Goal: Find contact information: Find contact information

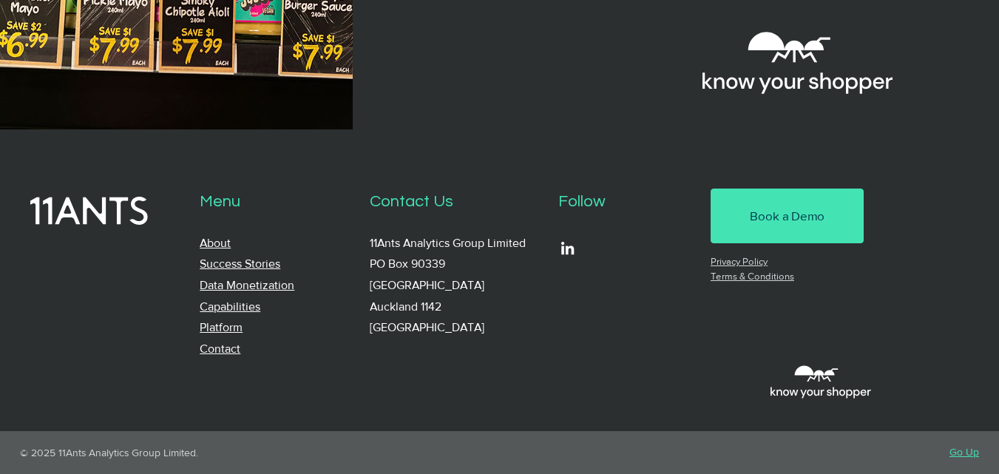
scroll to position [1480, 0]
click at [225, 346] on link "Contact" at bounding box center [220, 348] width 41 height 13
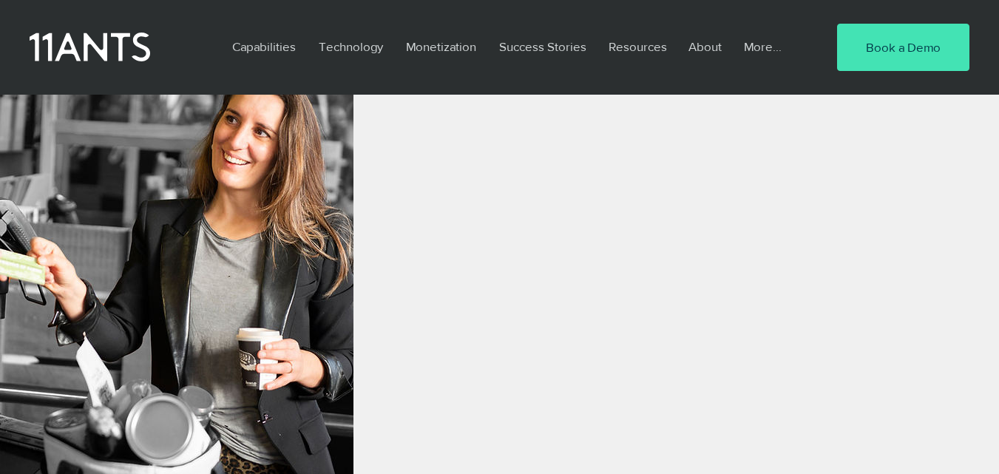
scroll to position [458, 0]
click at [0, 294] on img "main content" at bounding box center [176, 237] width 353 height 474
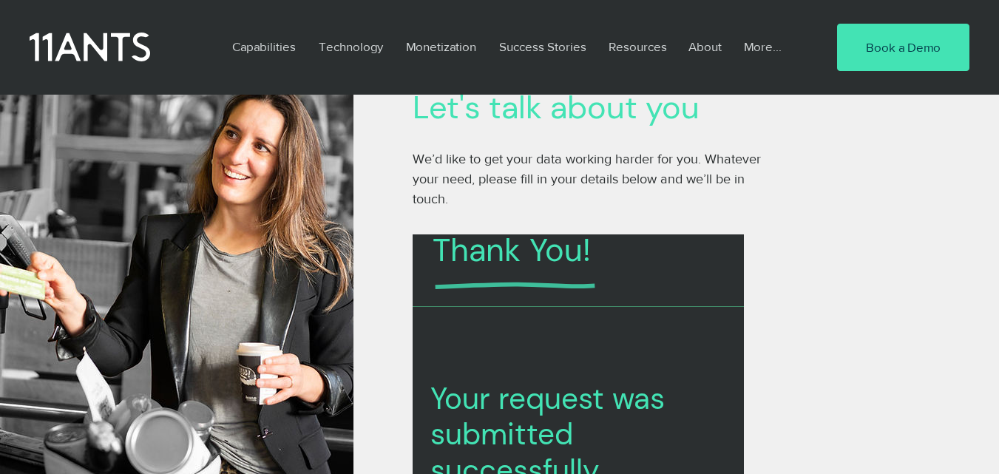
scroll to position [103, 0]
